Goal: Task Accomplishment & Management: Manage account settings

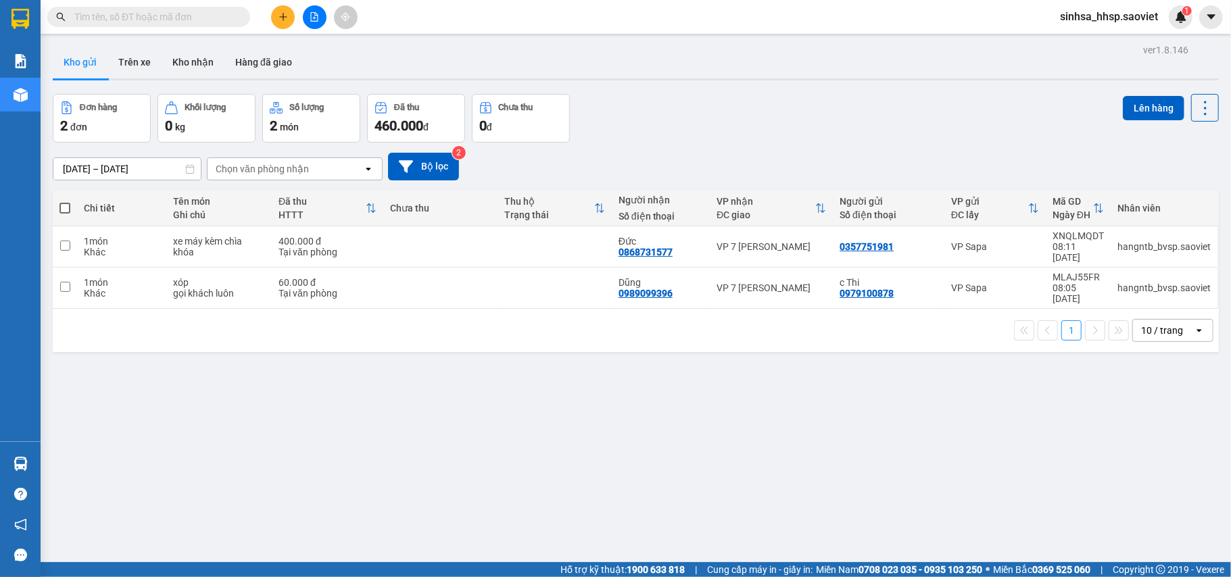
drag, startPoint x: 798, startPoint y: 8, endPoint x: 706, endPoint y: 79, distance: 116.1
click at [706, 79] on div "Kho gửi Trên xe Kho nhận Hàng đã giao" at bounding box center [636, 63] width 1166 height 34
click at [205, 72] on button "Kho nhận" at bounding box center [193, 62] width 63 height 32
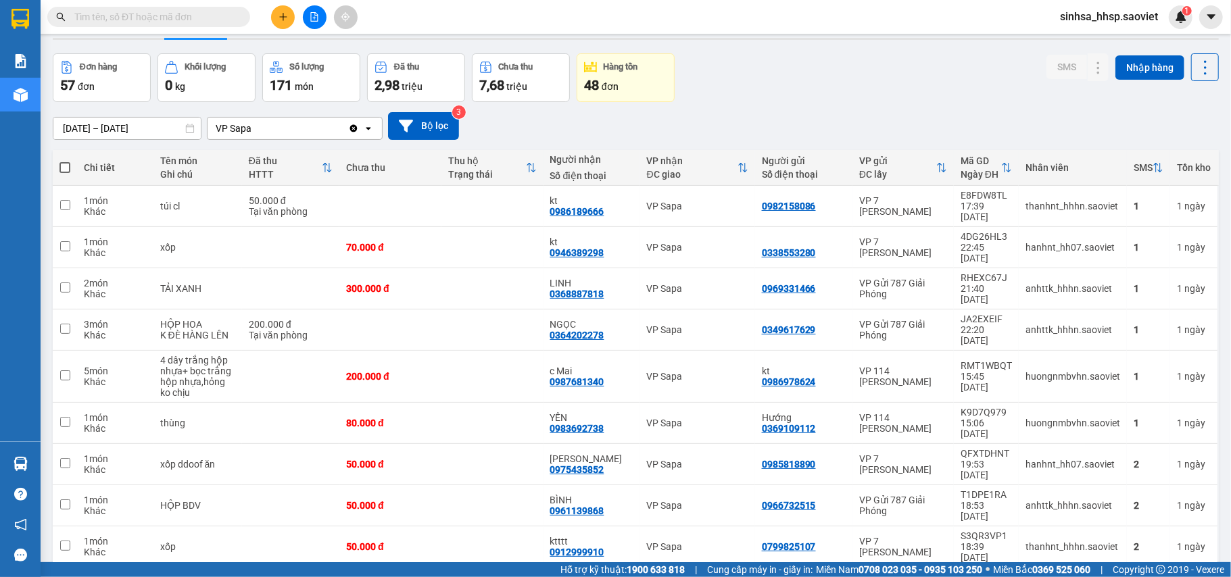
scroll to position [62, 0]
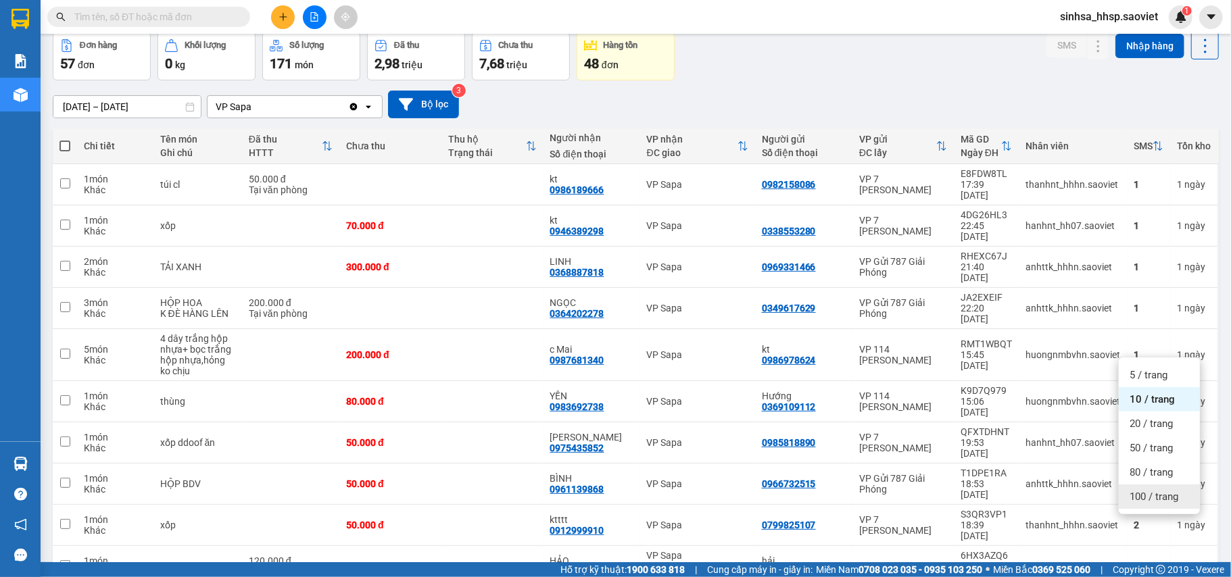
click at [1158, 507] on div "100 / trang" at bounding box center [1158, 497] width 81 height 24
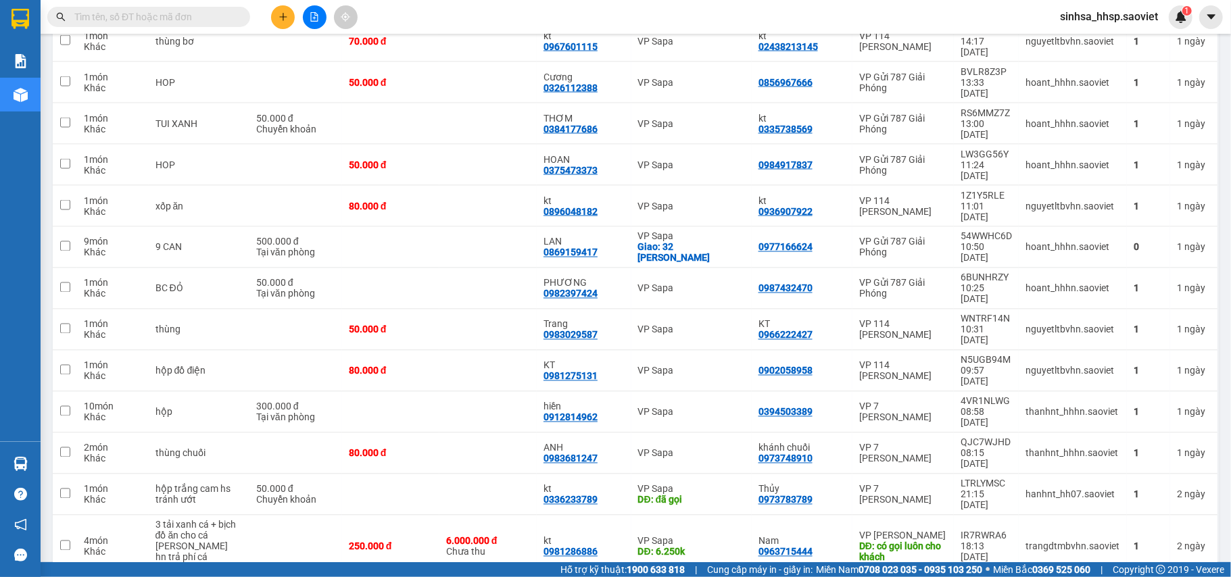
scroll to position [1618, 0]
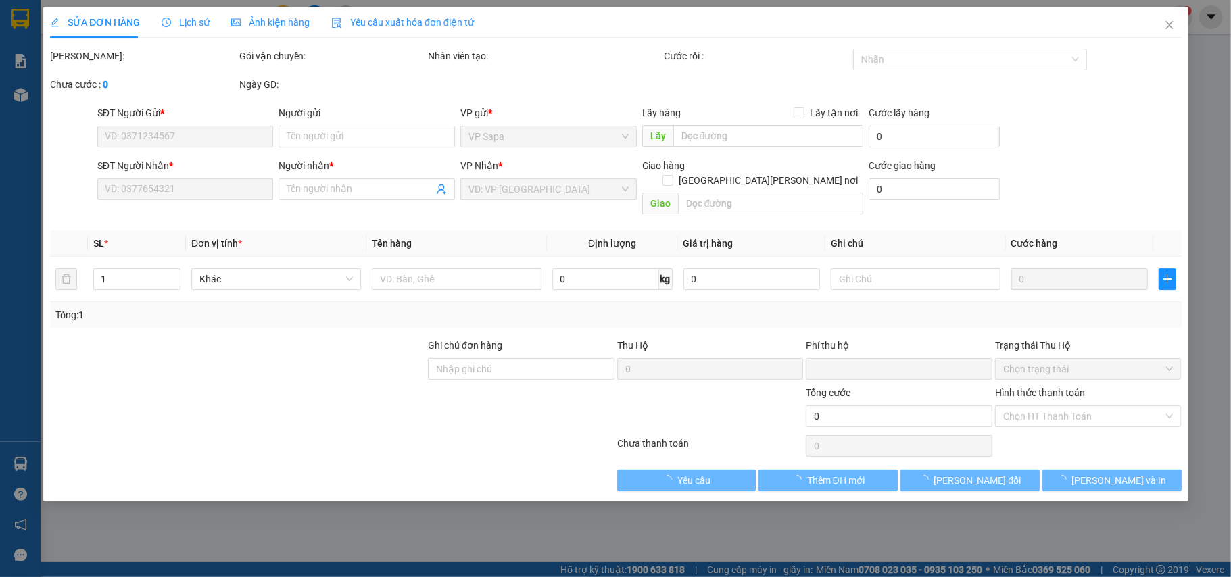
type input "0984116699"
type input "0963330666"
type input "[PERSON_NAME]"
type input "đã gọi"
type input "0"
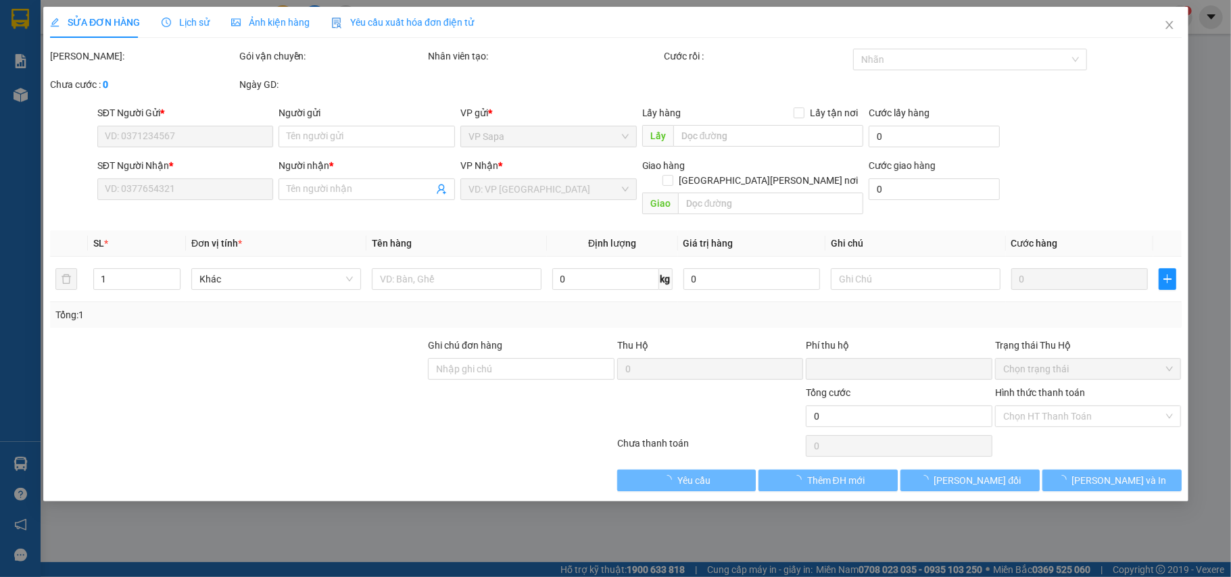
type input "200.000"
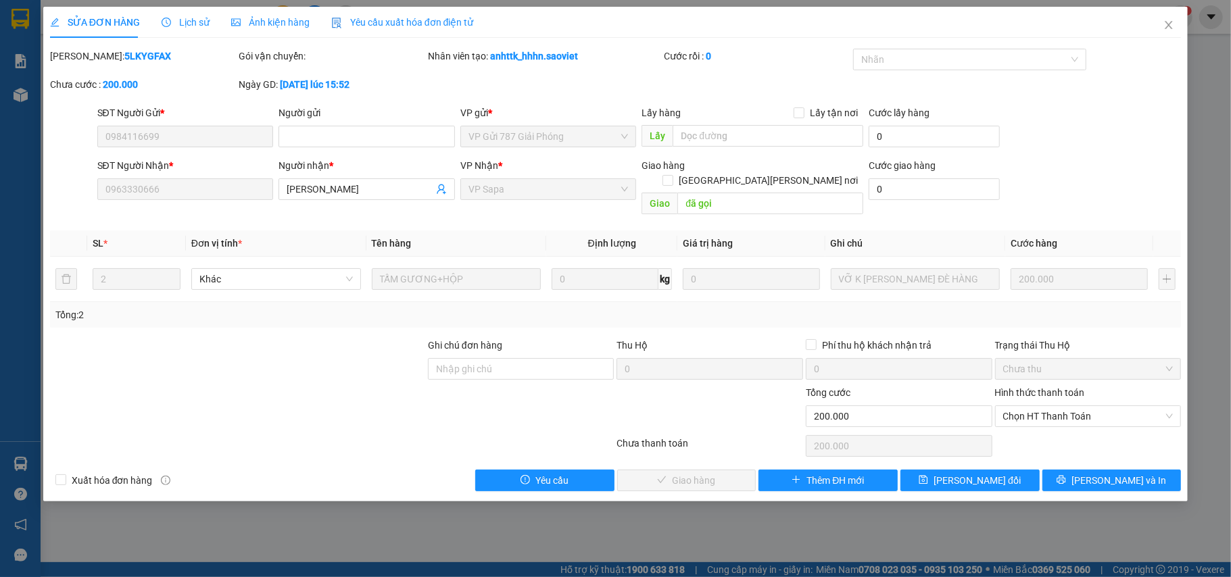
click at [1057, 389] on div "Hình thức thanh toán" at bounding box center [1088, 395] width 187 height 20
click at [1047, 406] on span "Chọn HT Thanh Toán" at bounding box center [1088, 416] width 170 height 20
click at [1031, 445] on div "Chuyển khoản" at bounding box center [1088, 451] width 170 height 15
type input "0"
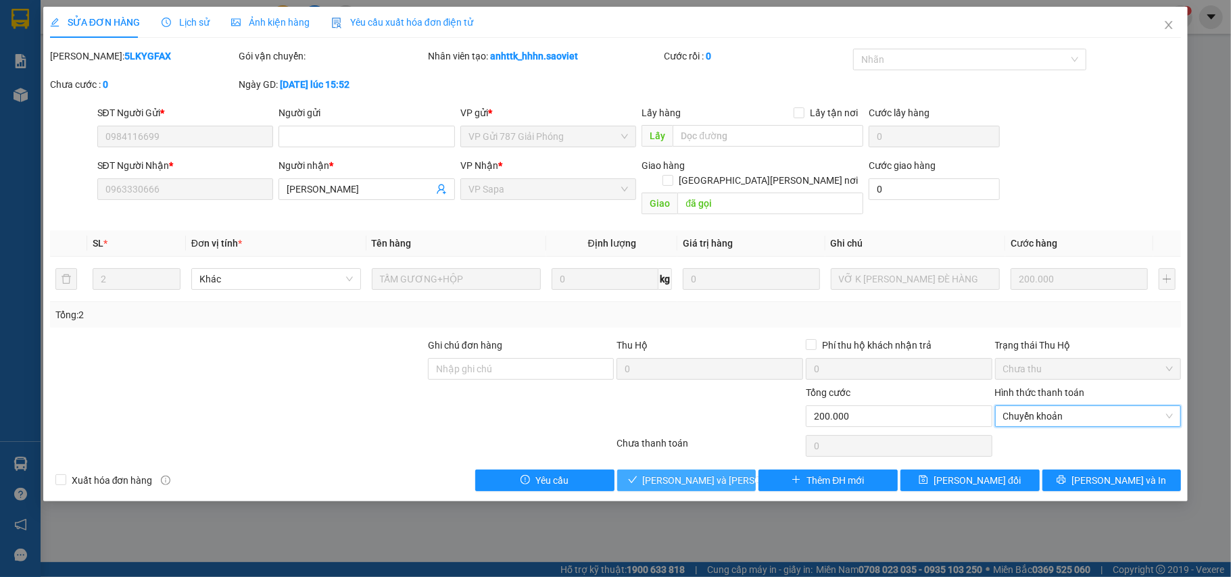
click at [658, 473] on span "[PERSON_NAME] và [PERSON_NAME] hàng" at bounding box center [734, 480] width 182 height 15
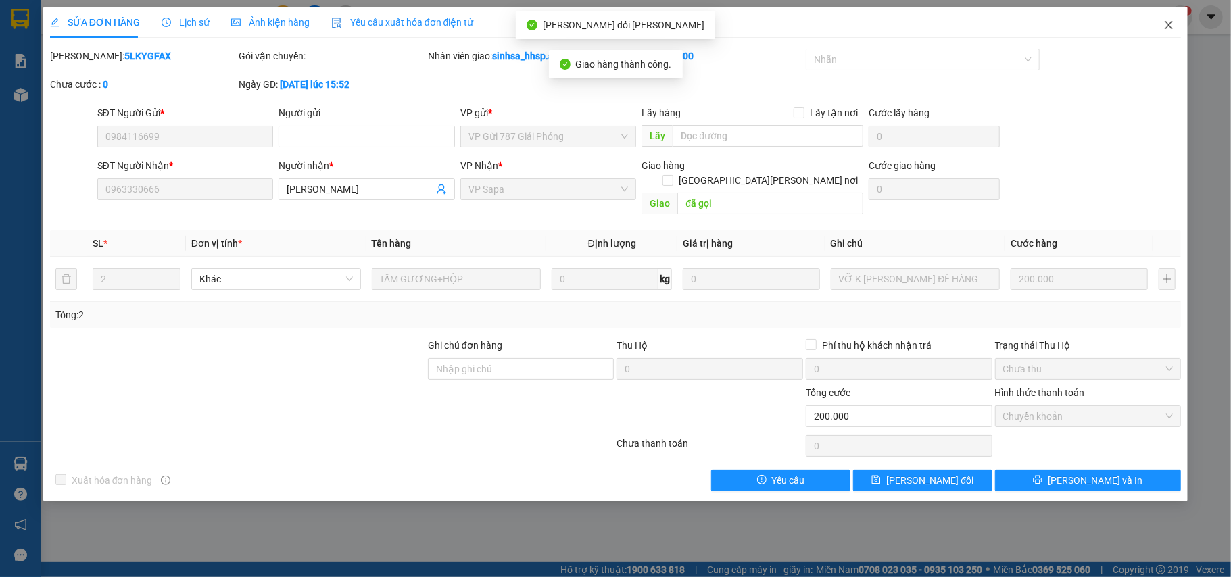
click at [1163, 28] on icon "close" at bounding box center [1168, 25] width 11 height 11
click at [1163, 26] on div "sinhsa_hhsp.saoviet 1" at bounding box center [1120, 17] width 143 height 24
click at [1166, 22] on span "sinhsa_hhsp.saoviet" at bounding box center [1109, 16] width 120 height 17
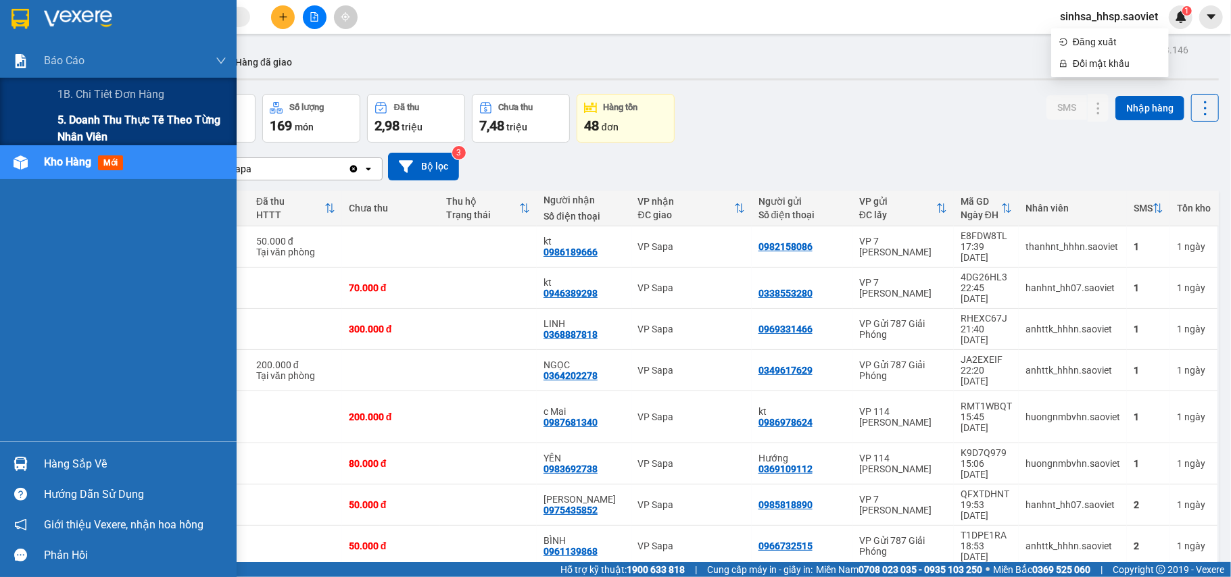
click at [78, 115] on span "5. Doanh thu thực tế theo từng nhân viên" at bounding box center [141, 129] width 169 height 34
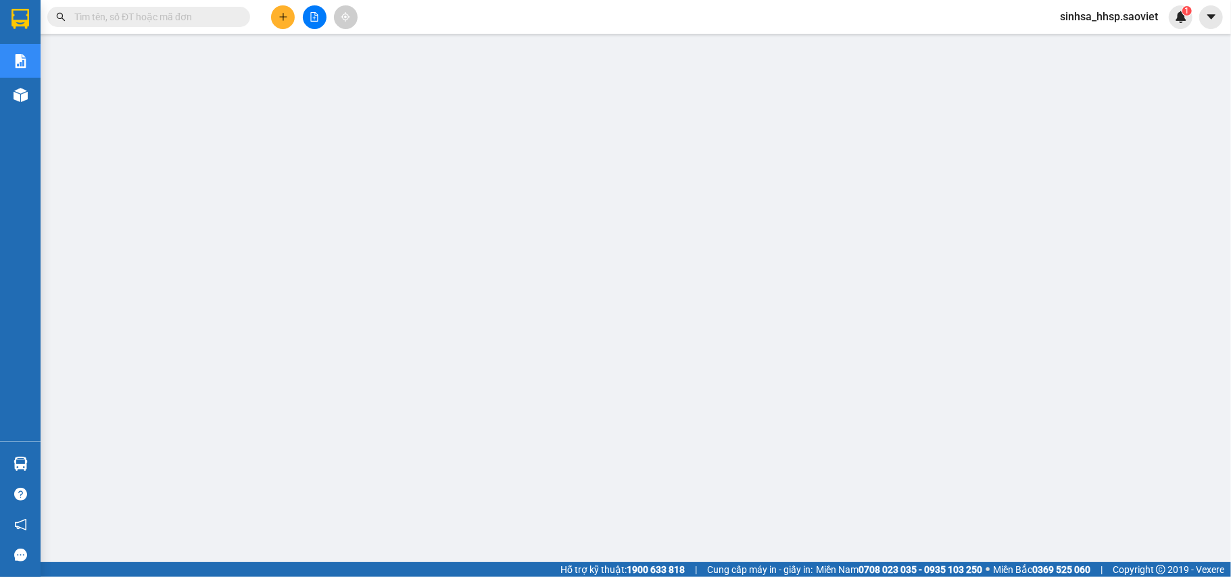
click at [39, 91] on div "Kho hàng mới" at bounding box center [20, 95] width 41 height 34
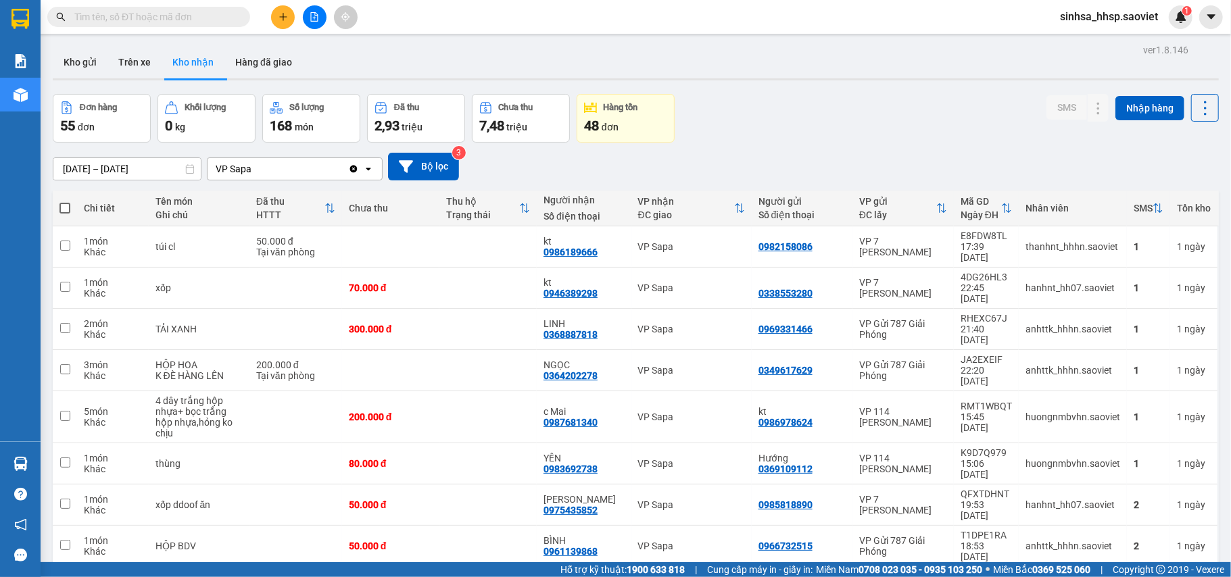
drag, startPoint x: 39, startPoint y: 91, endPoint x: 1179, endPoint y: 180, distance: 1144.2
click at [1179, 180] on div "[DATE] – [DATE] Press the down arrow key to interact with the calendar and sele…" at bounding box center [636, 167] width 1166 height 28
